Goal: Information Seeking & Learning: Learn about a topic

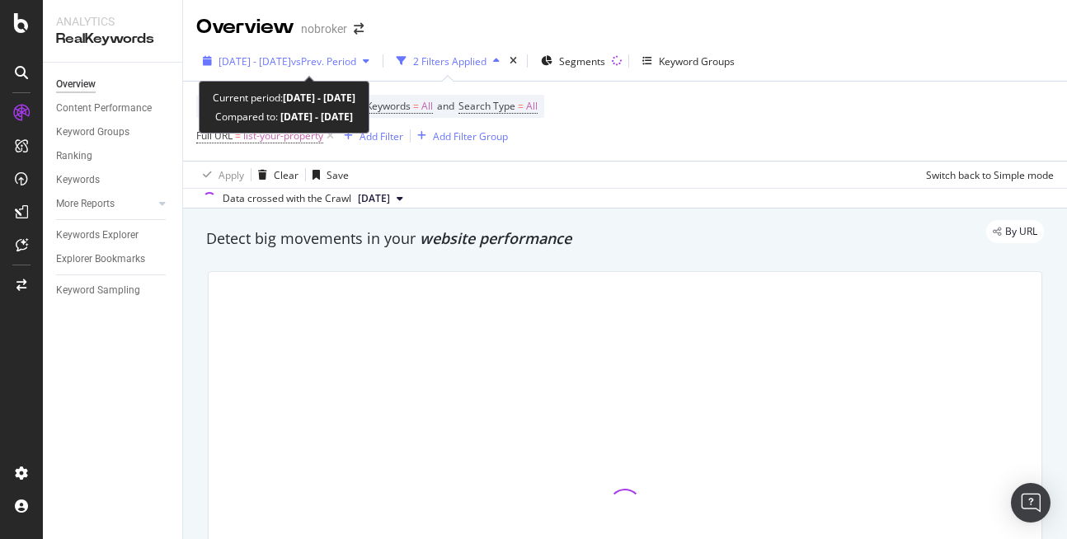
click at [291, 61] on span "2025 Aug. 1st - Aug. 16th" at bounding box center [255, 61] width 73 height 14
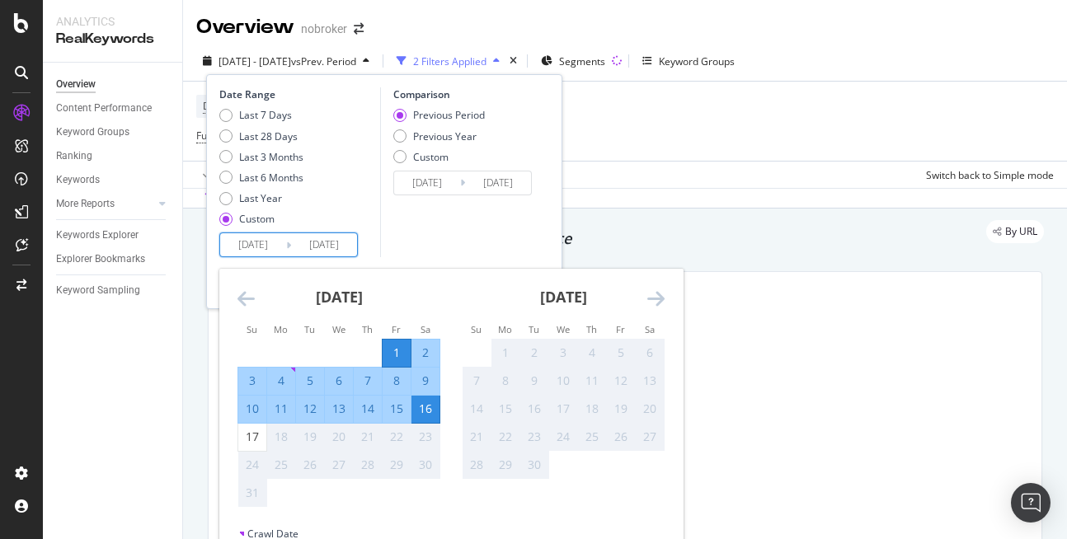
click at [334, 235] on input "2025/08/16" at bounding box center [324, 244] width 66 height 23
click at [256, 448] on div "17" at bounding box center [252, 437] width 28 height 27
type input "[DATE]"
type input "2025/07/15"
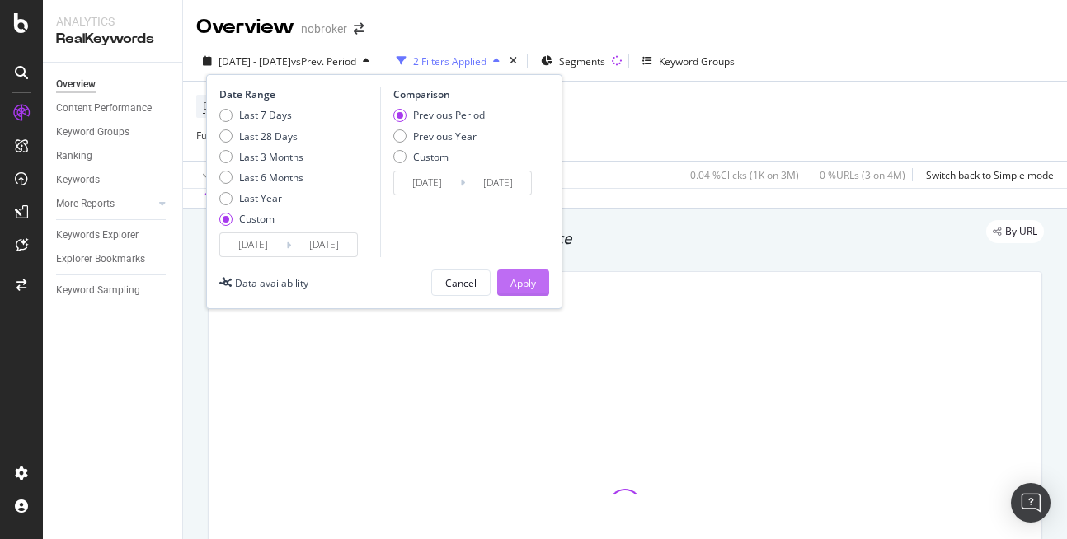
click at [509, 278] on button "Apply" at bounding box center [523, 283] width 52 height 26
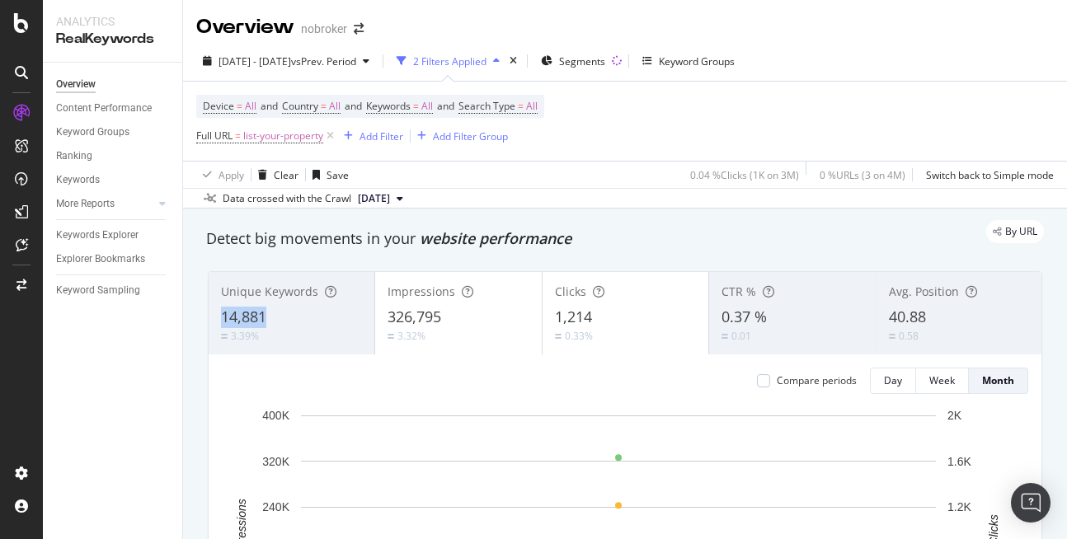
copy span "14,881"
drag, startPoint x: 220, startPoint y: 308, endPoint x: 318, endPoint y: 309, distance: 97.3
click at [318, 309] on div "Unique Keywords 14,881 3.39%" at bounding box center [292, 313] width 166 height 74
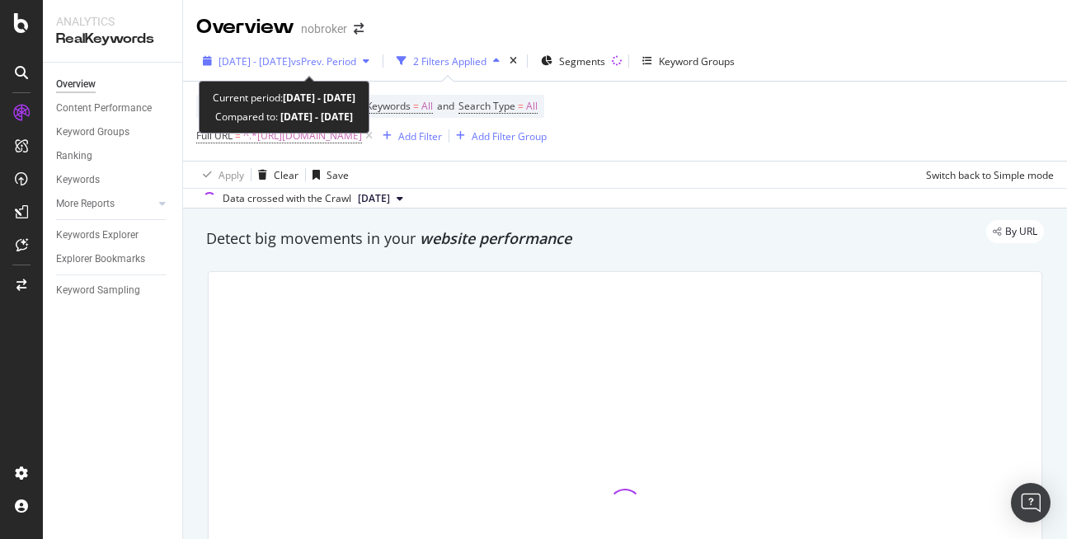
click at [286, 68] on span "[DATE] - [DATE]" at bounding box center [255, 61] width 73 height 14
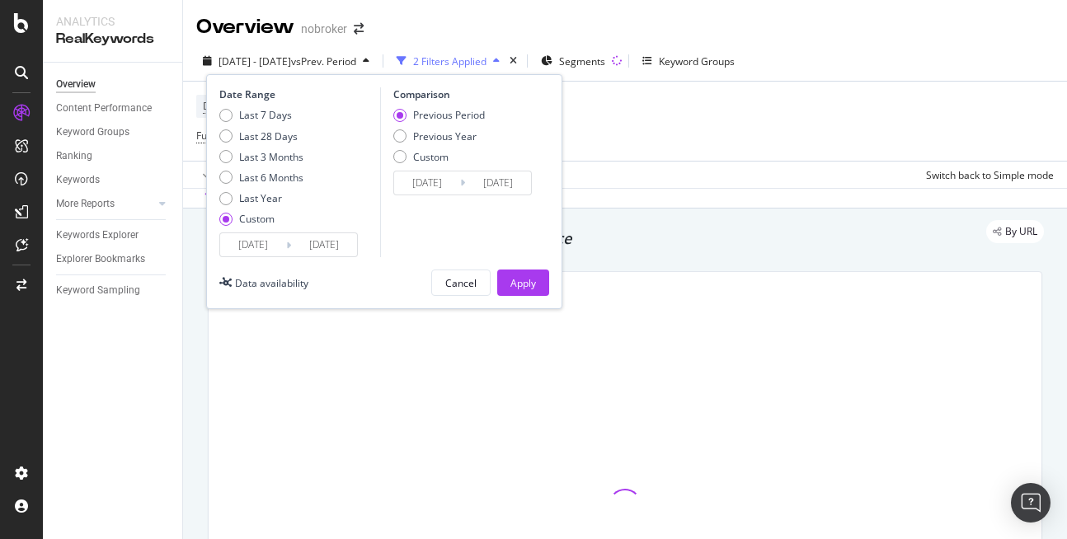
click at [340, 236] on input "[DATE]" at bounding box center [324, 244] width 66 height 23
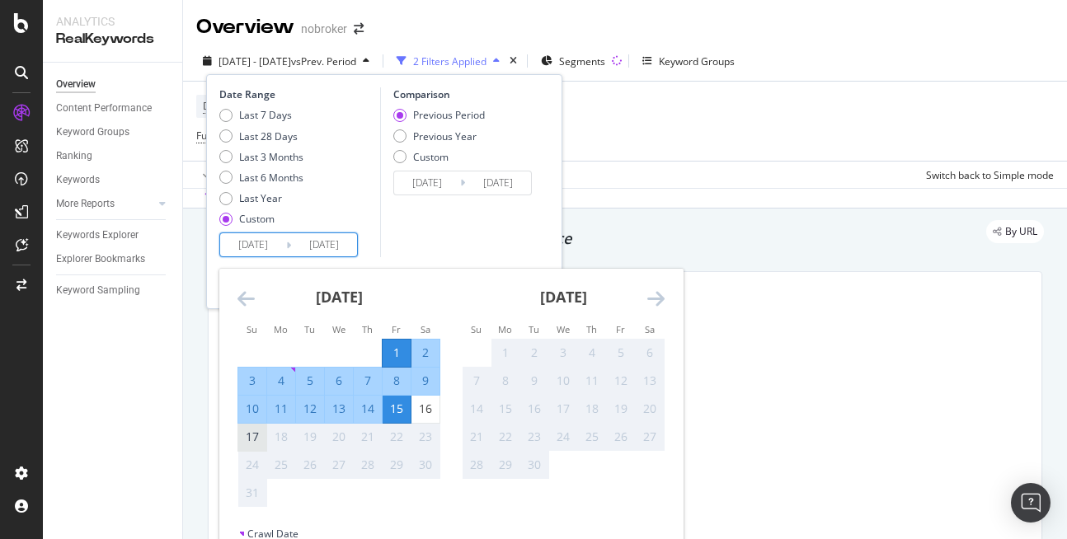
click at [261, 438] on div "17" at bounding box center [252, 437] width 28 height 16
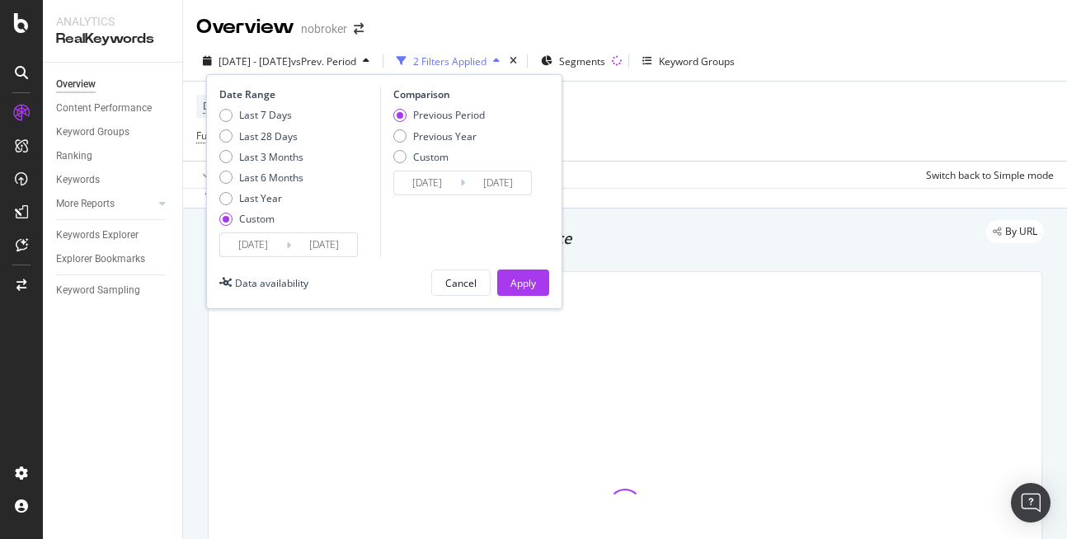
type input "2025/08/17"
type input "2025/07/15"
click at [534, 289] on div "Apply" at bounding box center [523, 283] width 26 height 14
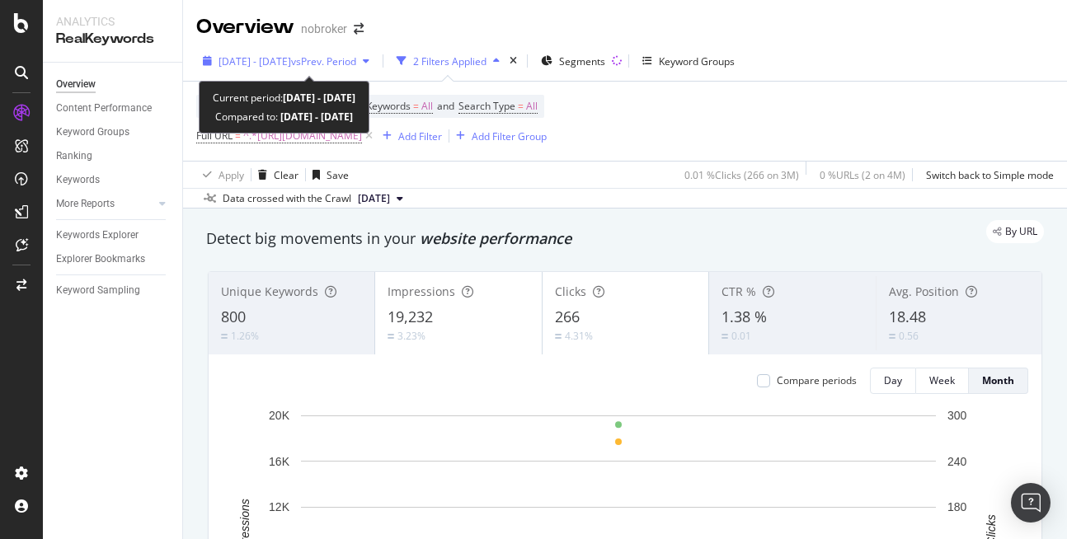
click at [291, 64] on span "[DATE] - [DATE]" at bounding box center [255, 61] width 73 height 14
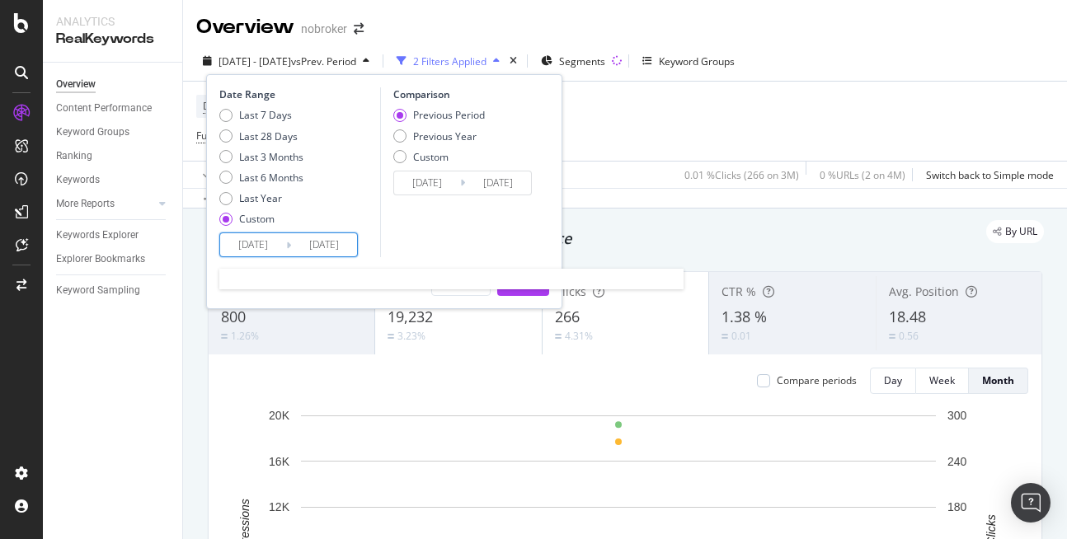
click at [336, 241] on input "[DATE]" at bounding box center [324, 244] width 66 height 23
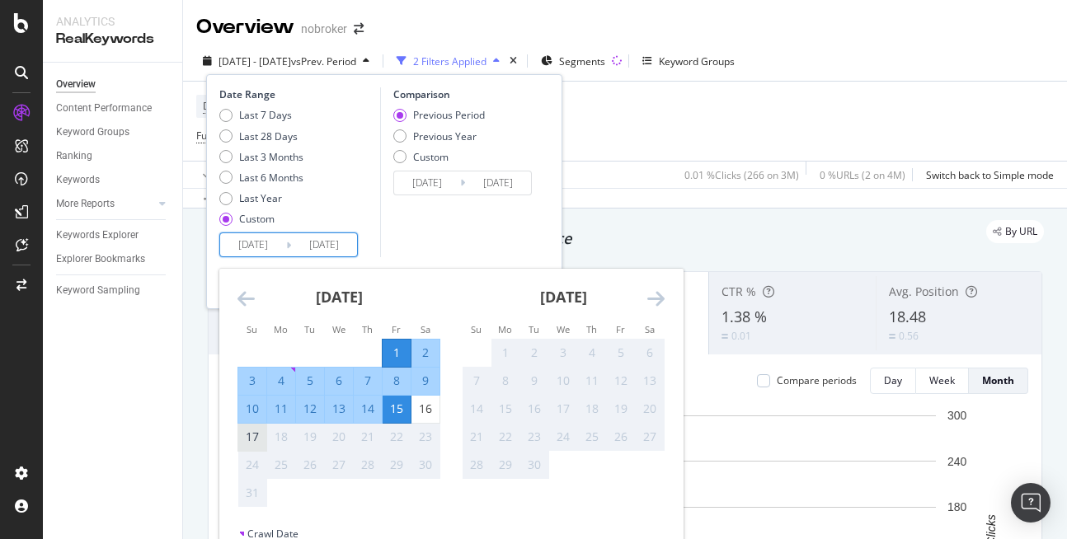
click at [252, 430] on div "17" at bounding box center [252, 437] width 28 height 16
type input "[DATE]"
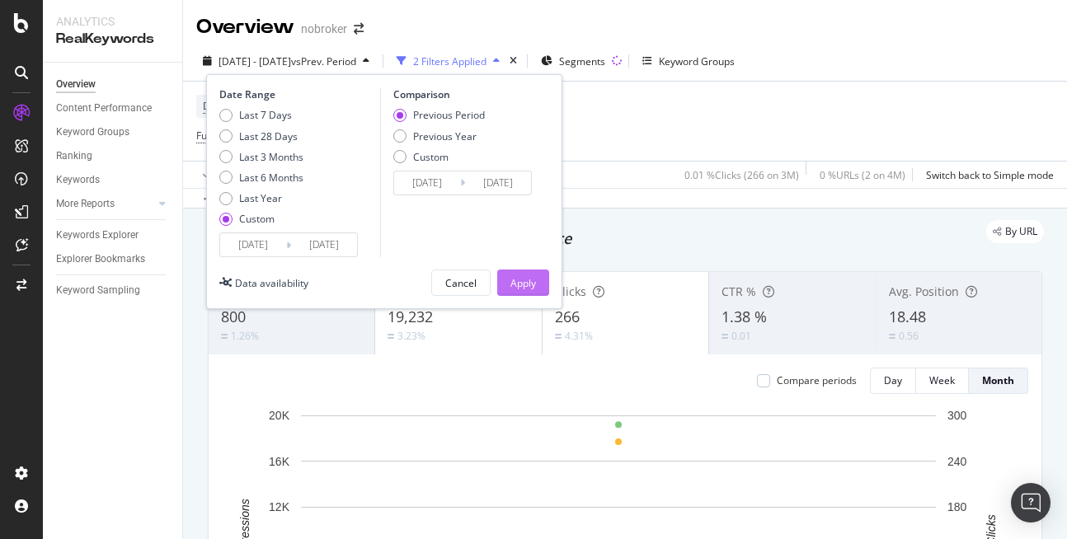
click at [521, 278] on div "Apply" at bounding box center [523, 283] width 26 height 14
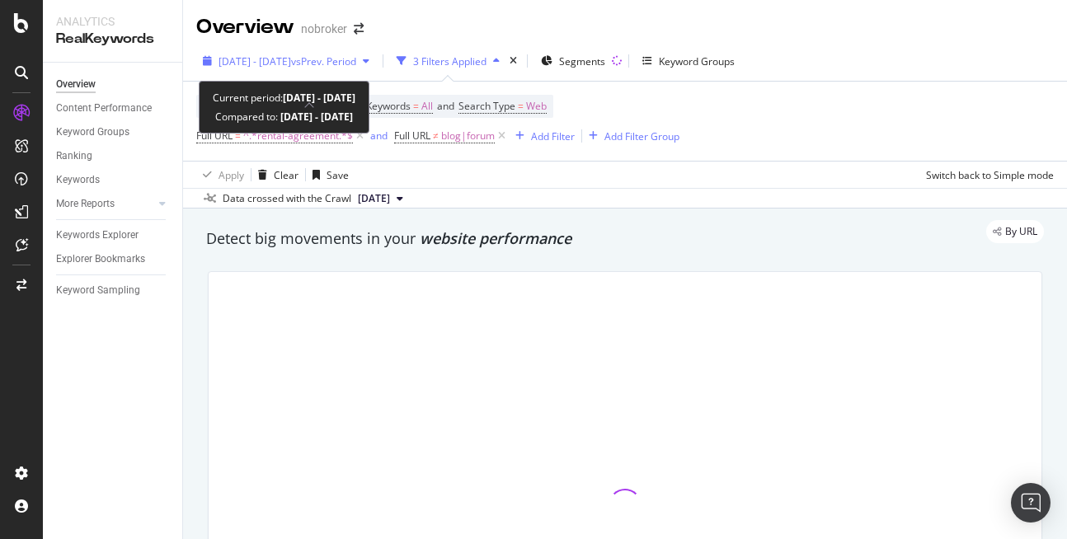
click at [260, 59] on span "[DATE] - [DATE]" at bounding box center [255, 61] width 73 height 14
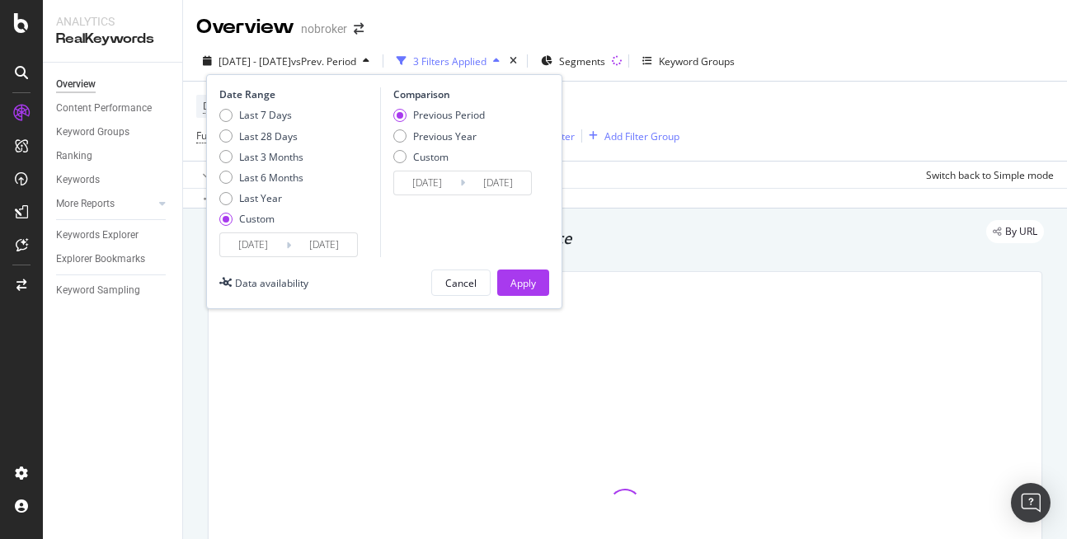
click at [332, 247] on input "[DATE]" at bounding box center [324, 244] width 66 height 23
click at [338, 239] on input "[DATE]" at bounding box center [324, 244] width 66 height 23
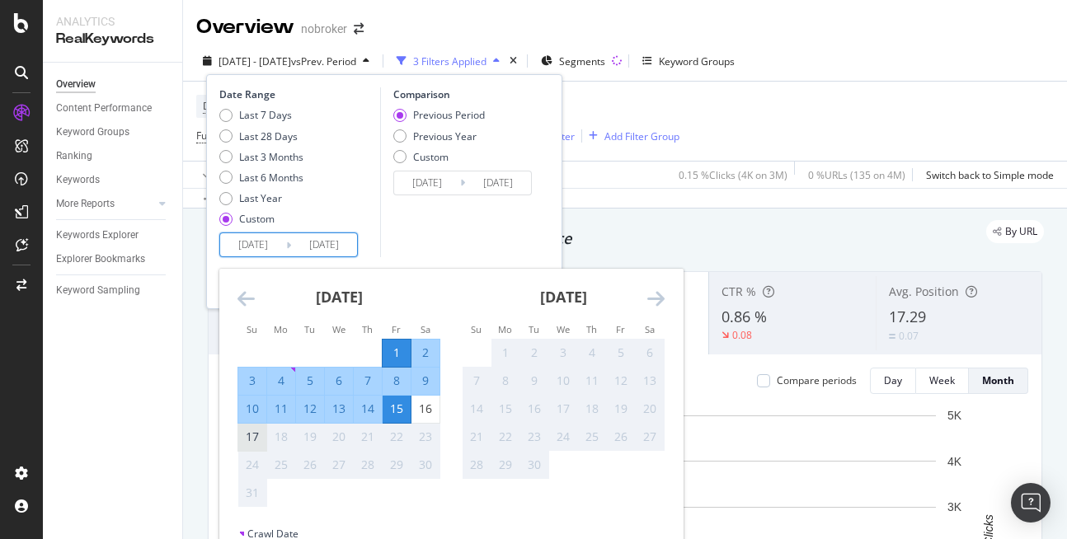
click at [262, 426] on div "17" at bounding box center [252, 437] width 28 height 27
type input "[DATE]"
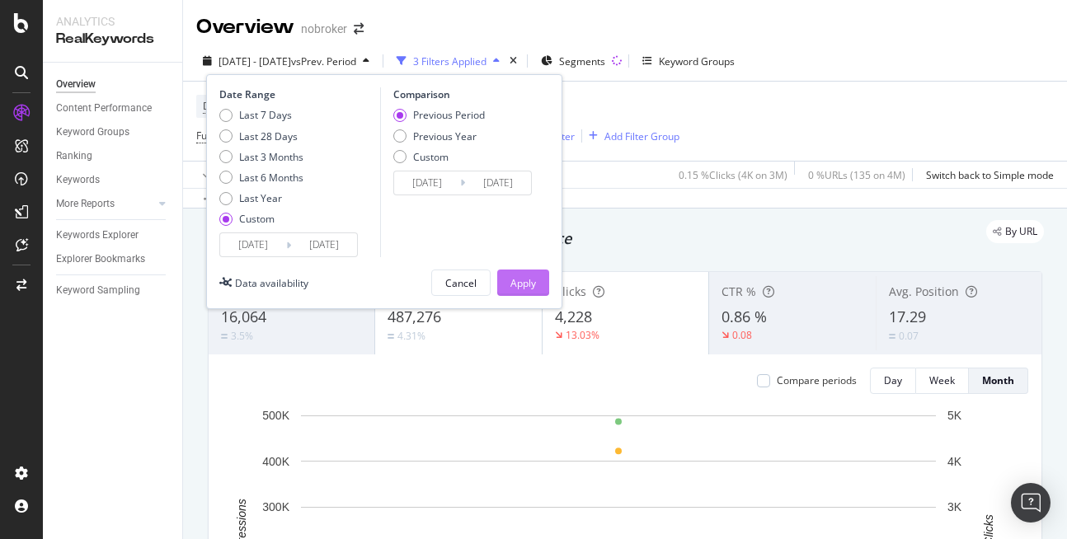
click at [525, 272] on div "Apply" at bounding box center [523, 283] width 26 height 25
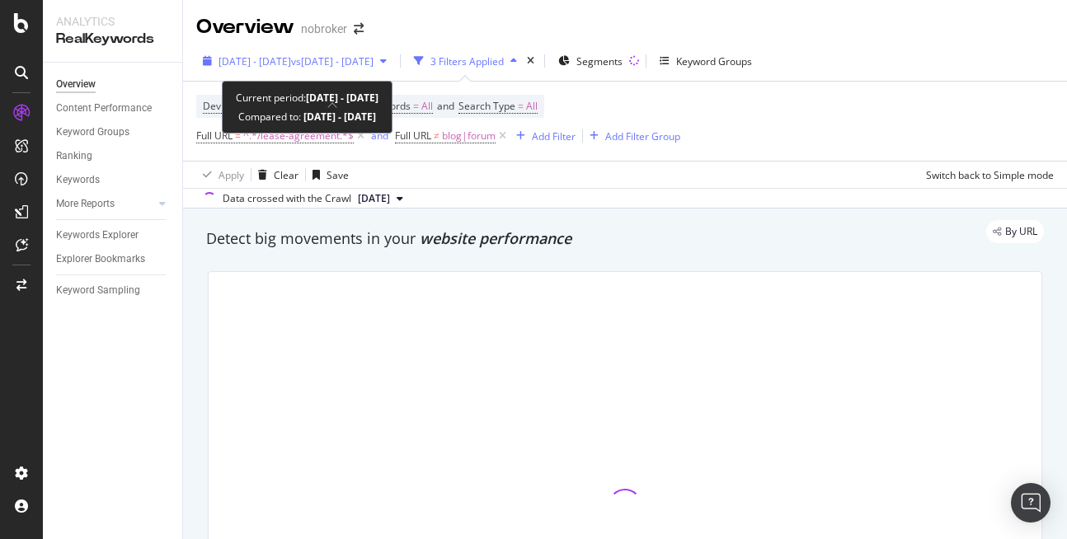
click at [291, 58] on span "2025 Aug. 1st - Aug. 15th" at bounding box center [255, 61] width 73 height 14
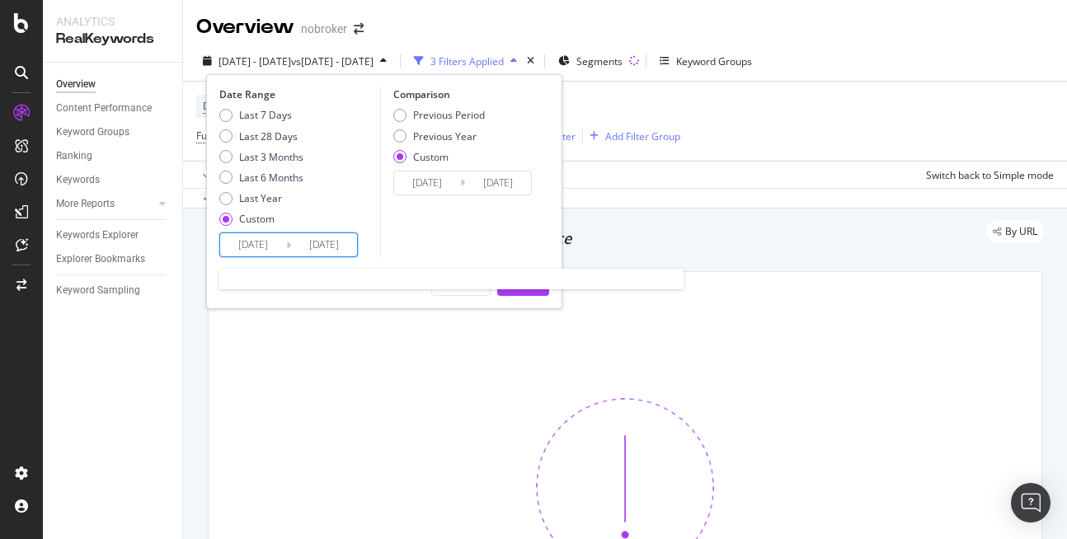
click at [331, 243] on input "2025/08/15" at bounding box center [324, 244] width 66 height 23
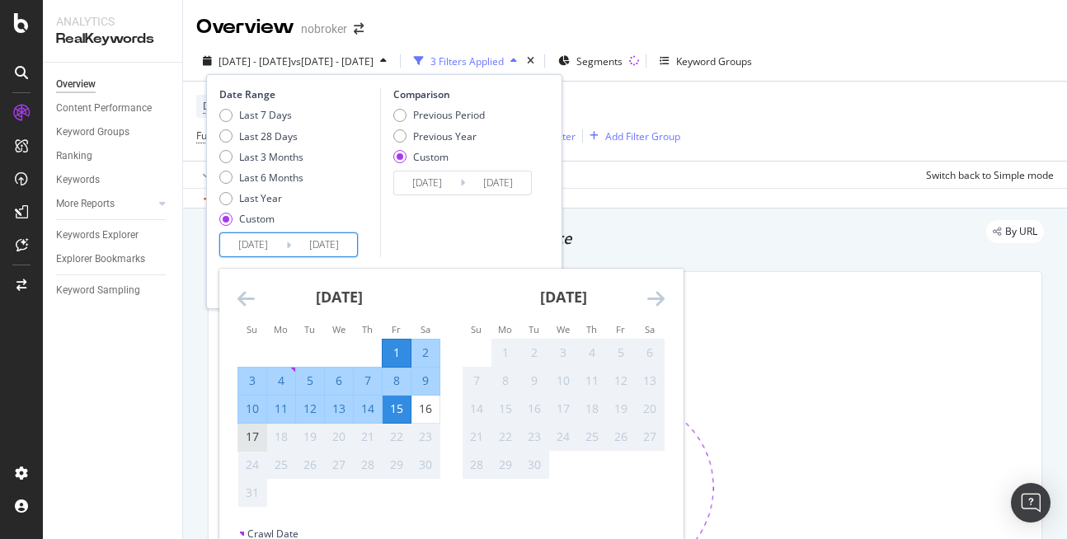
click at [253, 428] on div "17" at bounding box center [252, 437] width 28 height 27
type input "[DATE]"
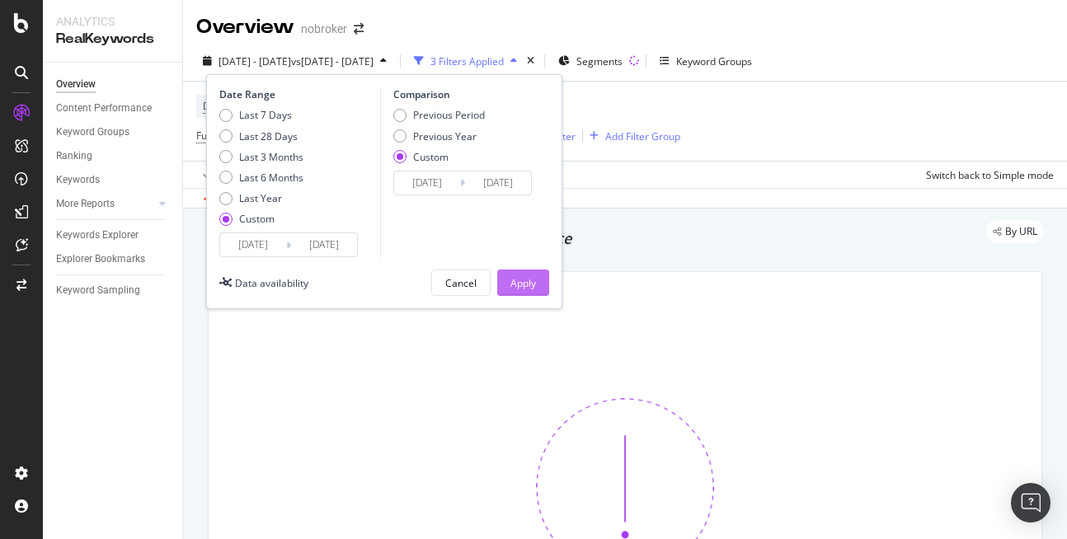
click at [506, 282] on button "Apply" at bounding box center [523, 283] width 52 height 26
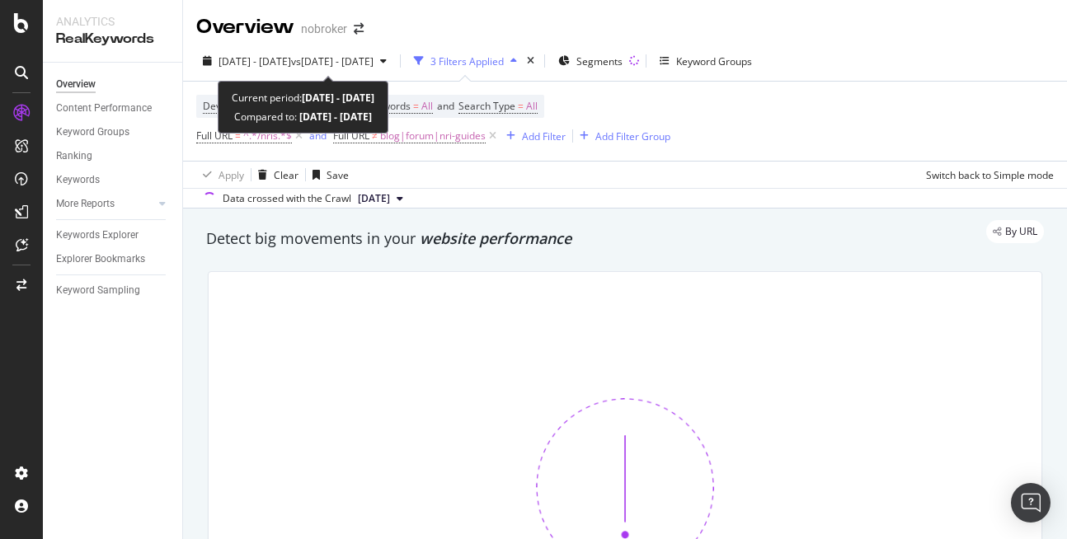
click at [310, 75] on div "[DATE] - [DATE] vs [DATE] - [DATE] 3 Filters Applied Segments Keyword Groups" at bounding box center [625, 64] width 884 height 33
click at [291, 54] on span "[DATE] - [DATE]" at bounding box center [255, 61] width 73 height 14
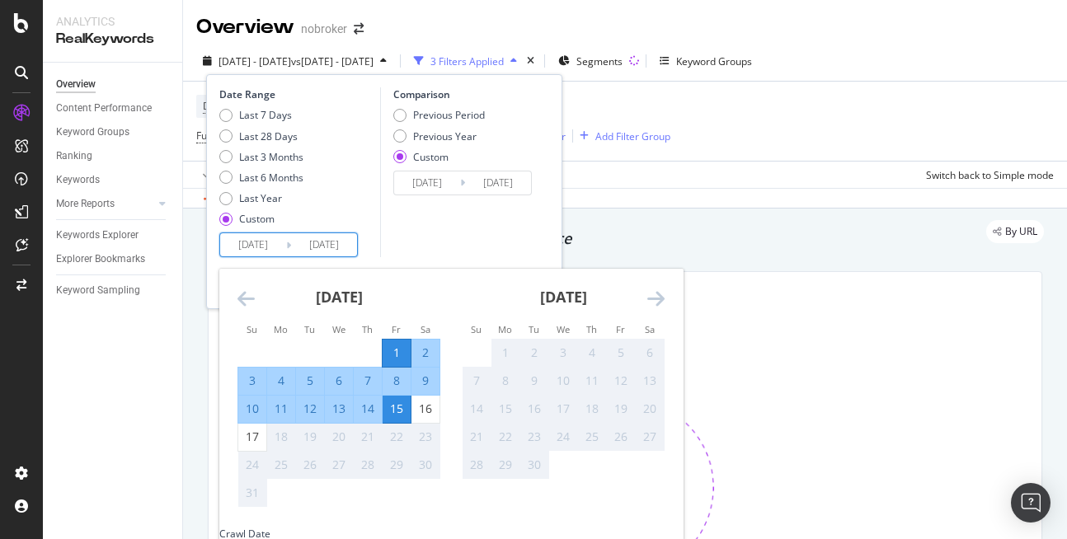
click at [327, 234] on input "[DATE]" at bounding box center [324, 244] width 66 height 23
click at [252, 445] on div "17" at bounding box center [252, 437] width 28 height 16
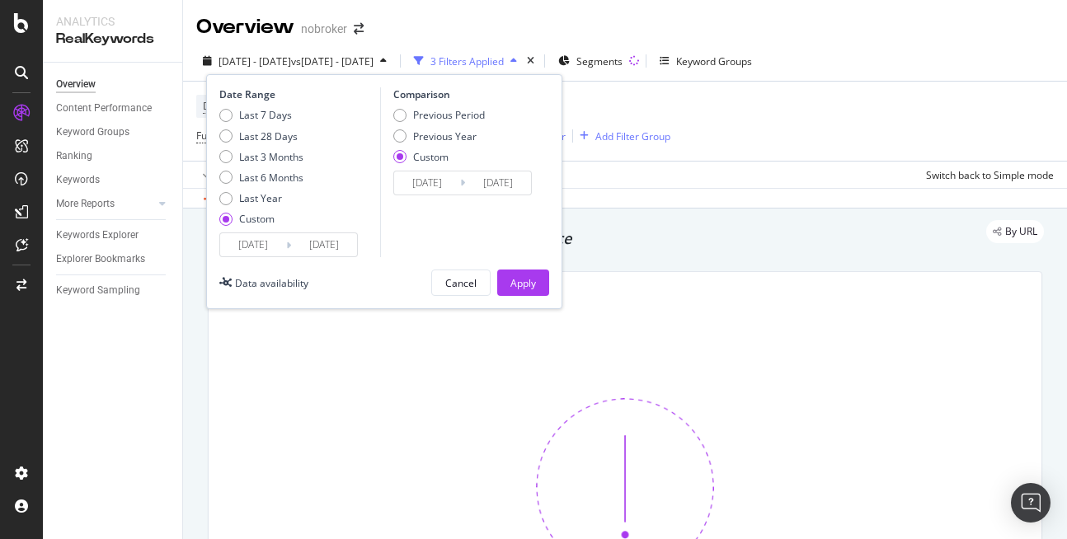
type input "[DATE]"
click at [516, 291] on div "Apply" at bounding box center [523, 283] width 26 height 25
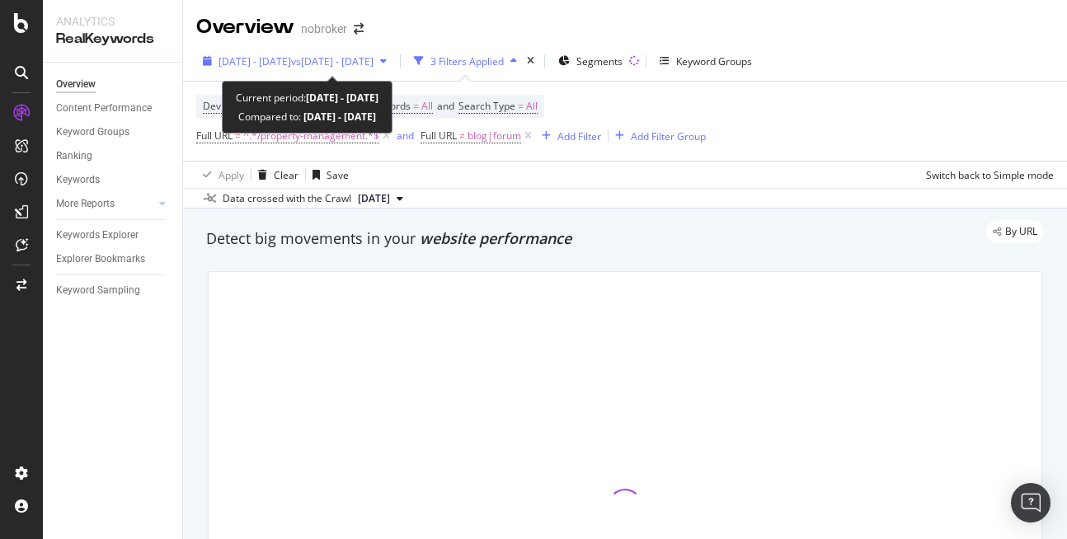
click at [275, 58] on span "[DATE] - [DATE]" at bounding box center [255, 61] width 73 height 14
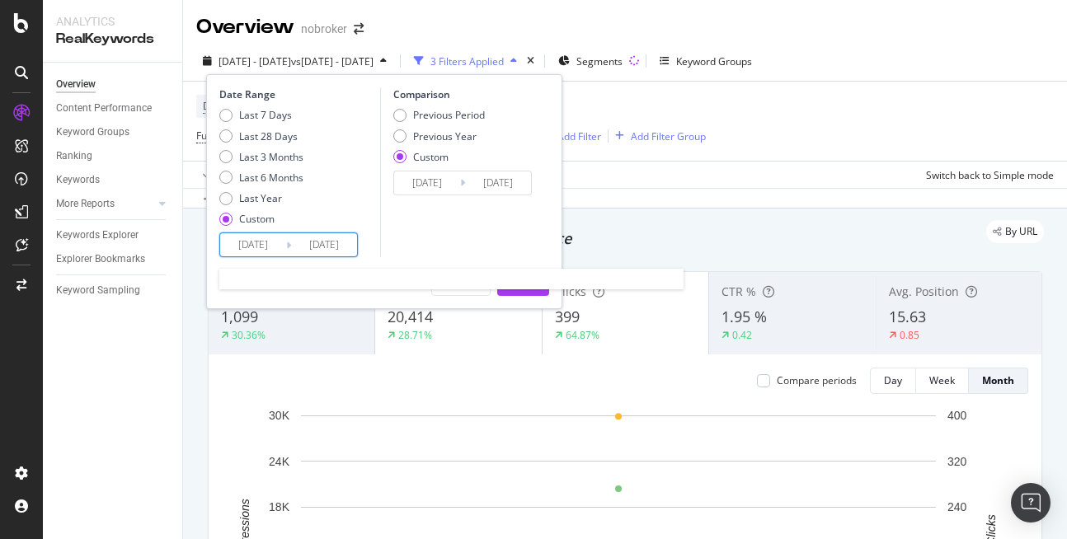
click at [323, 243] on input "[DATE]" at bounding box center [324, 244] width 66 height 23
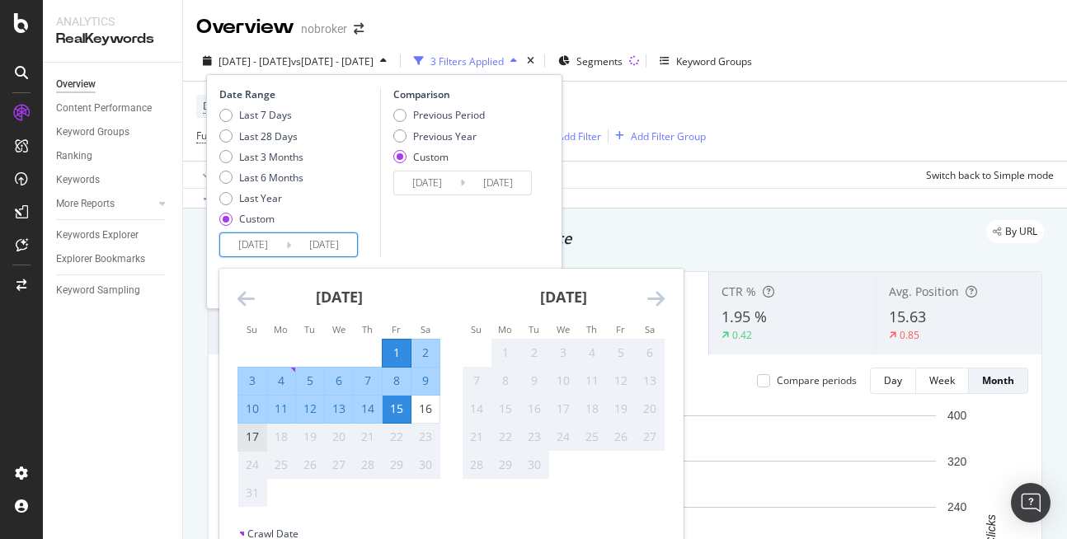
click at [266, 432] on div "17" at bounding box center [252, 437] width 28 height 16
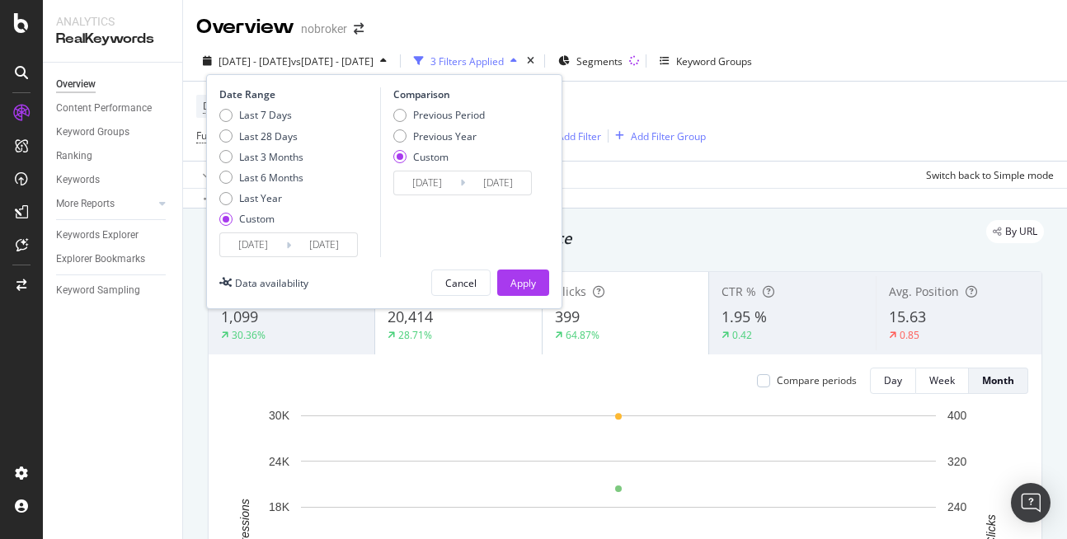
type input "2025/08/17"
click at [520, 276] on div "Apply" at bounding box center [523, 283] width 26 height 14
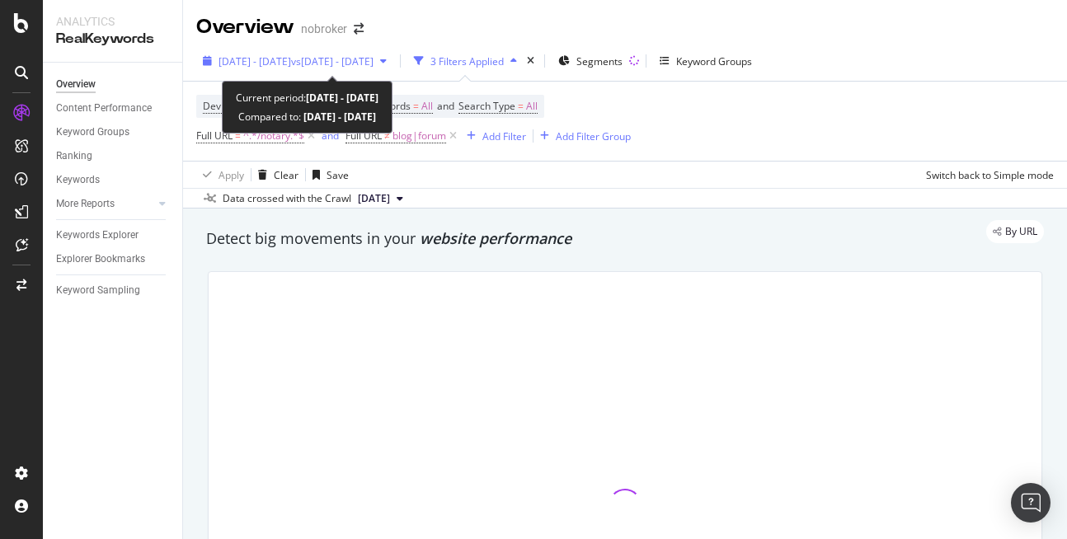
click at [291, 65] on span "[DATE] - [DATE]" at bounding box center [255, 61] width 73 height 14
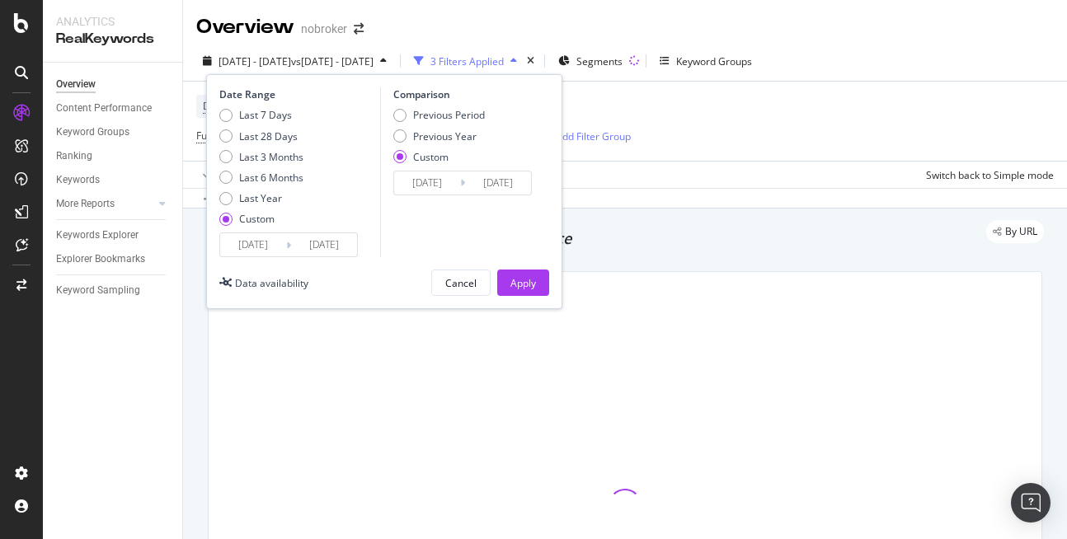
click at [334, 244] on input "2025/08/15" at bounding box center [324, 244] width 66 height 23
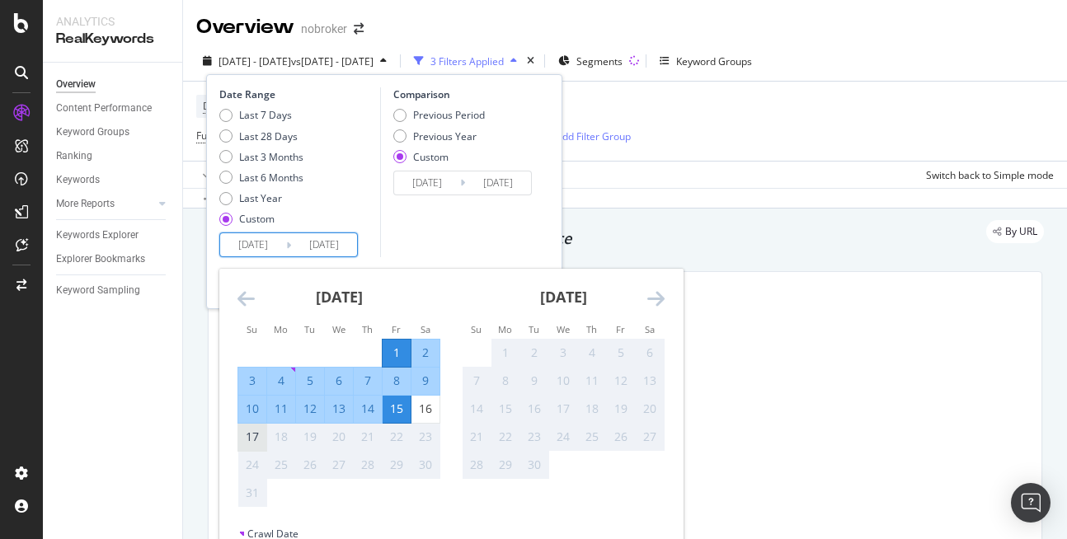
click at [264, 431] on div "17" at bounding box center [252, 437] width 28 height 16
type input "2025/08/17"
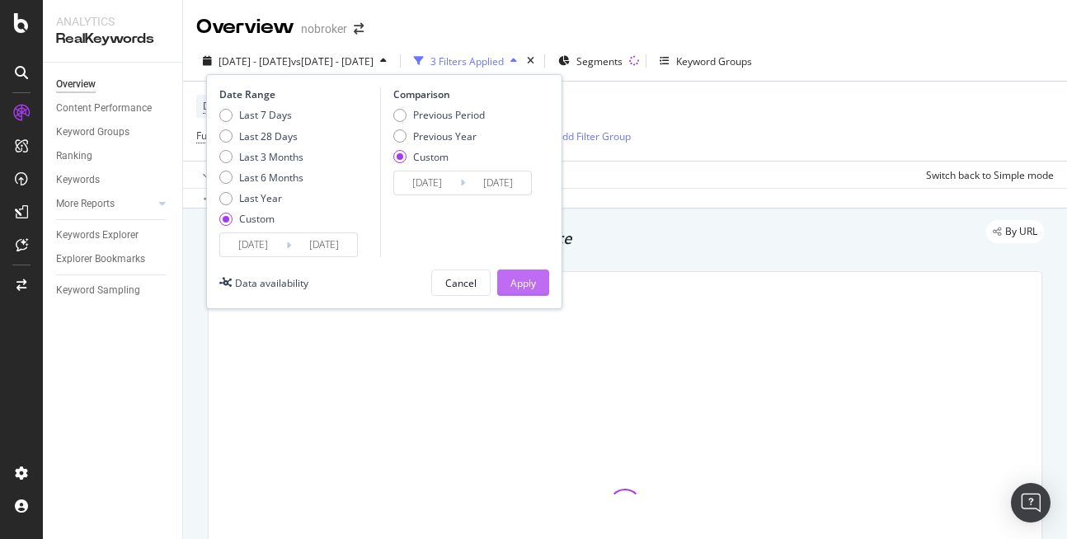
click at [512, 285] on div "Apply" at bounding box center [523, 283] width 26 height 14
